Goal: Task Accomplishment & Management: Manage account settings

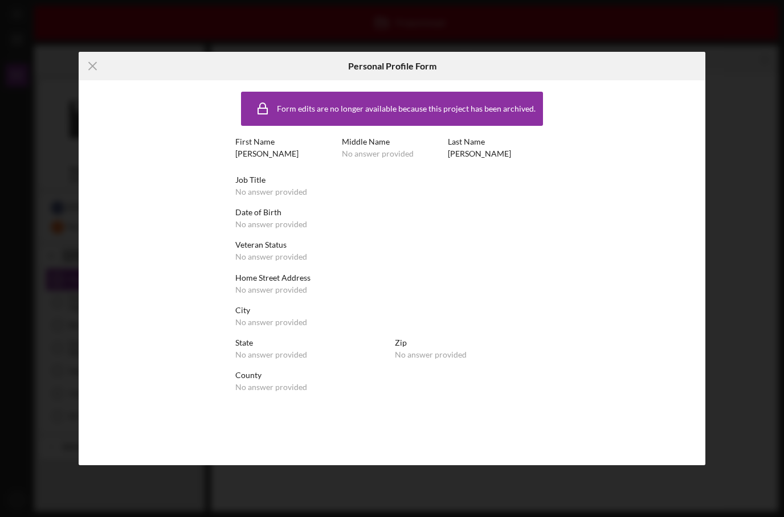
scroll to position [46, 0]
click at [293, 35] on div "Icon/Menu Close Personal Profile Form Form edits are no longer available becaus…" at bounding box center [392, 258] width 784 height 517
click at [84, 77] on icon "Icon/Menu Close" at bounding box center [93, 66] width 28 height 28
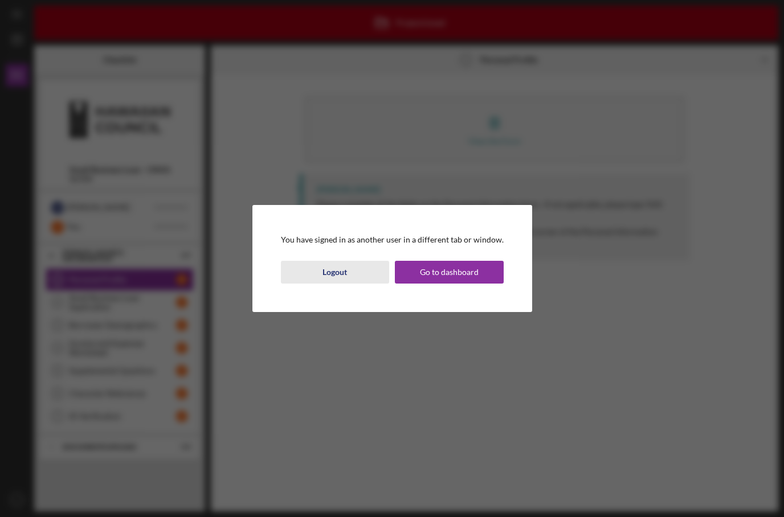
click at [351, 274] on button "Logout" at bounding box center [335, 272] width 109 height 23
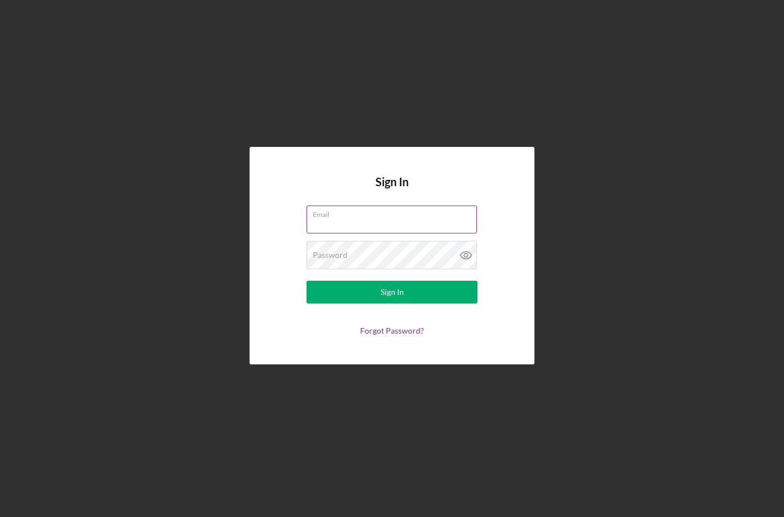
click at [403, 206] on input "Email" at bounding box center [391, 219] width 170 height 27
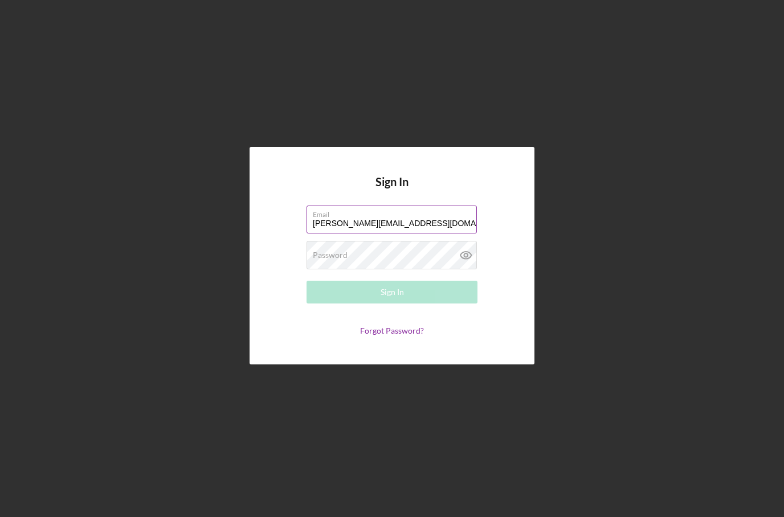
type input "[PERSON_NAME][EMAIL_ADDRESS][DOMAIN_NAME]"
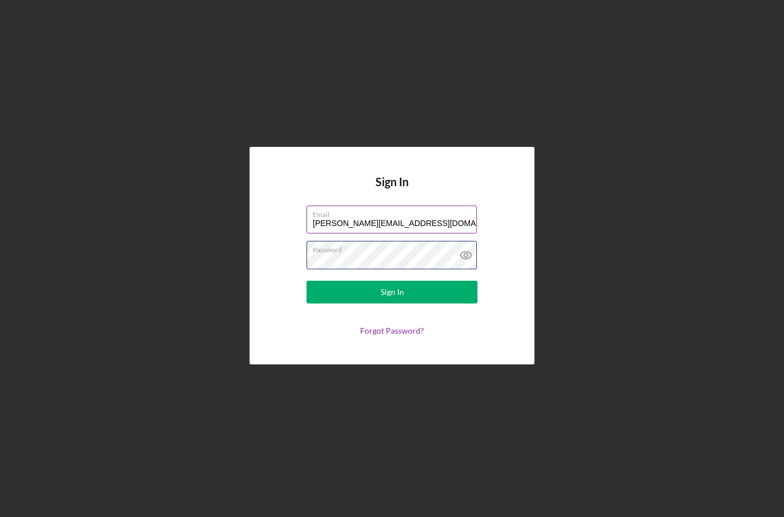
click at [392, 281] on button "Sign In" at bounding box center [391, 292] width 171 height 23
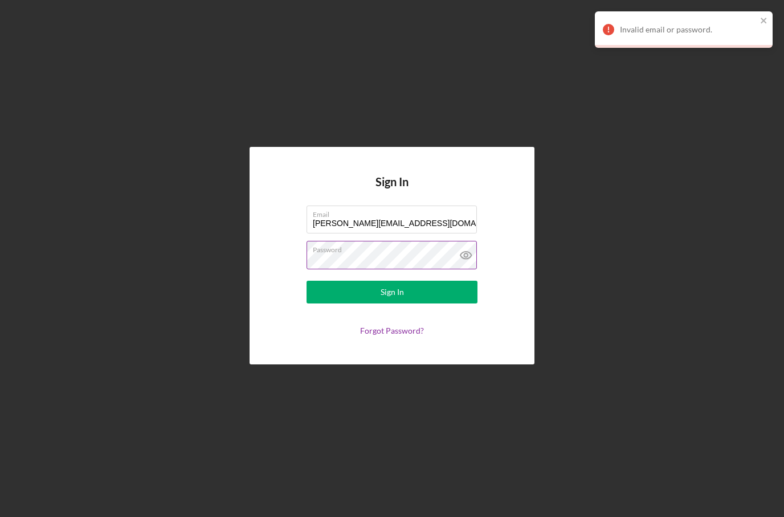
click at [468, 241] on icon at bounding box center [466, 255] width 28 height 28
click at [392, 281] on button "Sign In" at bounding box center [391, 292] width 171 height 23
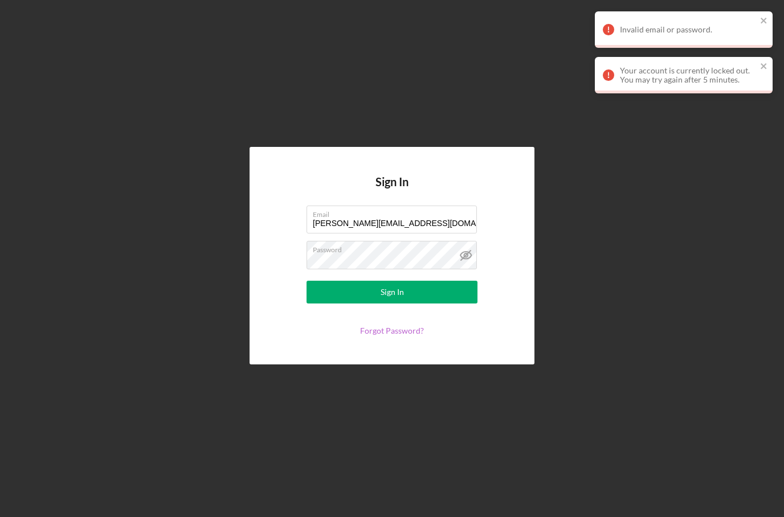
click at [381, 326] on link "Forgot Password?" at bounding box center [392, 331] width 64 height 10
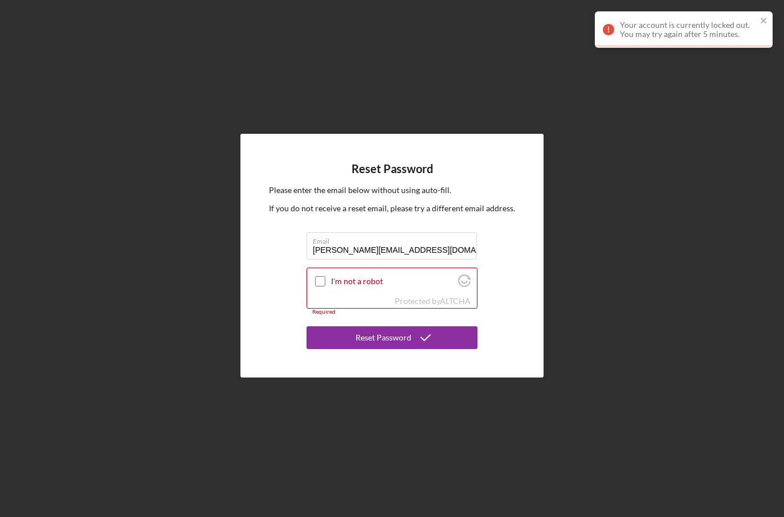
type input "[PERSON_NAME][EMAIL_ADDRESS][DOMAIN_NAME]"
click at [331, 277] on label "I'm not a robot" at bounding box center [393, 281] width 124 height 9
click at [325, 276] on input "I'm not a robot" at bounding box center [320, 281] width 10 height 10
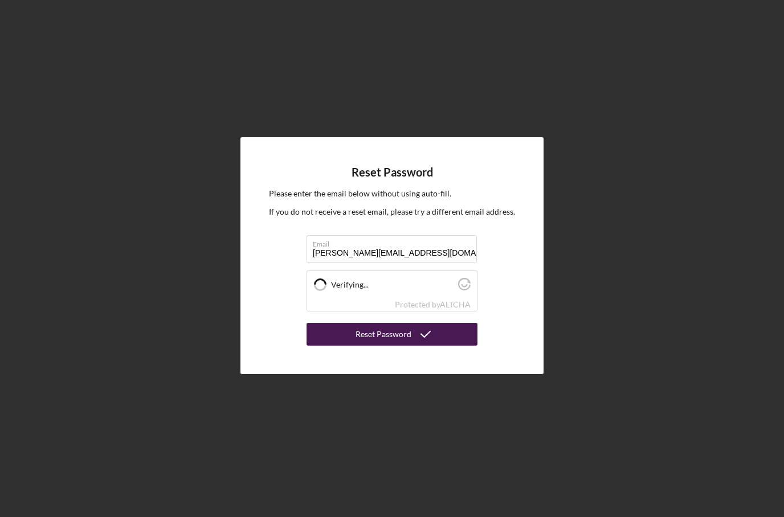
checkbox input "true"
click at [374, 323] on div "Reset Password" at bounding box center [383, 334] width 56 height 23
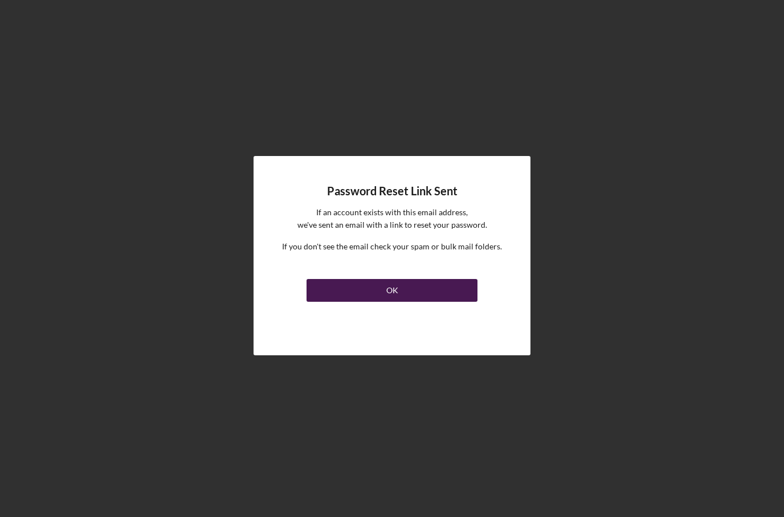
click at [397, 279] on div "OK" at bounding box center [392, 290] width 12 height 23
